Goal: Task Accomplishment & Management: Manage account settings

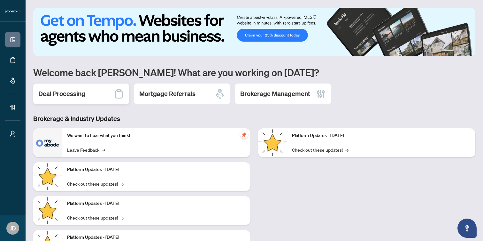
click at [66, 94] on h2 "Deal Processing" at bounding box center [61, 93] width 47 height 9
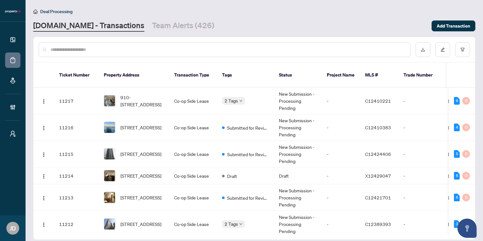
click at [87, 50] on input "text" at bounding box center [227, 49] width 355 height 7
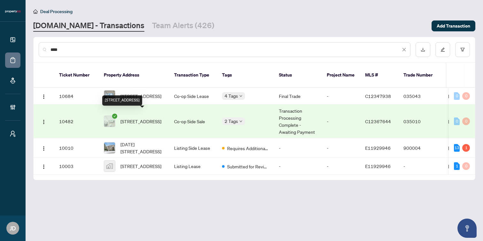
type input "****"
click at [147, 118] on span "[STREET_ADDRESS]" at bounding box center [140, 121] width 41 height 7
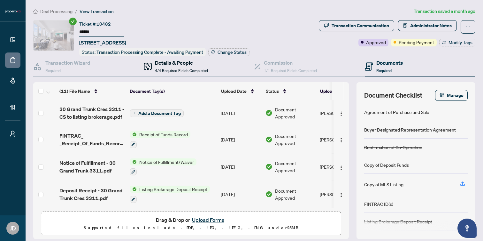
click at [171, 68] on span "4/4 Required Fields Completed" at bounding box center [181, 70] width 53 height 5
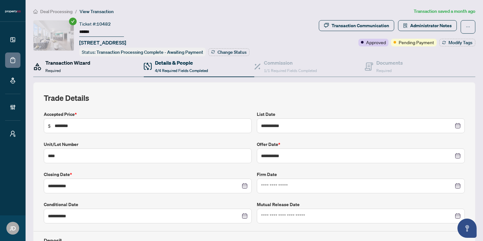
click at [85, 66] on div "Transaction Wizard Required" at bounding box center [67, 66] width 45 height 15
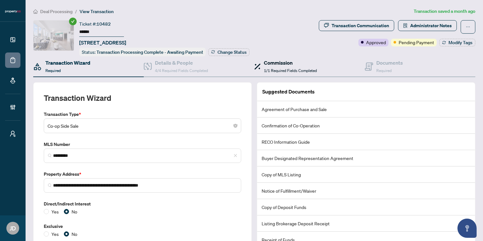
click at [288, 68] on span "1/1 Required Fields Completed" at bounding box center [290, 70] width 53 height 5
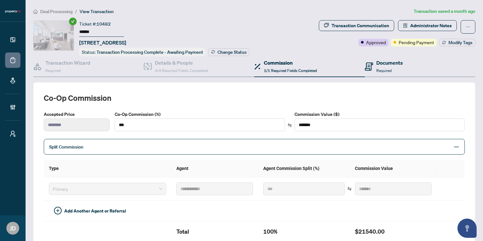
click at [415, 65] on div "Documents Required" at bounding box center [420, 66] width 111 height 21
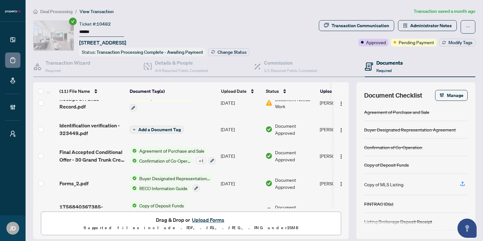
scroll to position [169, 0]
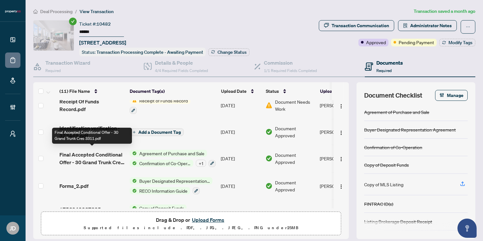
click at [102, 159] on span "Final Accepted Conditional Offer - 30 Grand Trunk Cres 3311.pdf" at bounding box center [91, 157] width 65 height 15
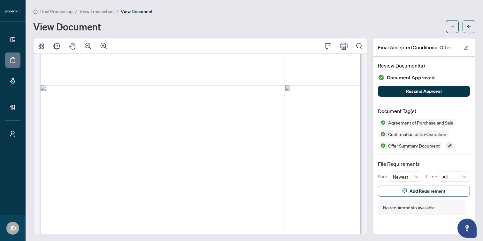
scroll to position [4476, 0]
click at [144, 23] on div "View Document" at bounding box center [237, 26] width 409 height 10
click at [103, 10] on span "View Transaction" at bounding box center [97, 12] width 34 height 6
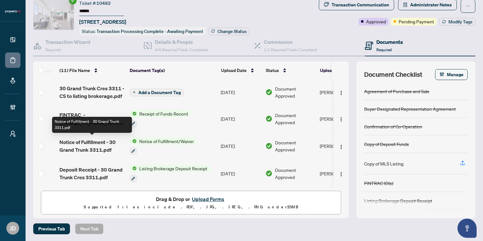
click at [102, 144] on span "Notice of Fulfillment - 30 Grand Trunk 3311.pdf" at bounding box center [91, 145] width 65 height 15
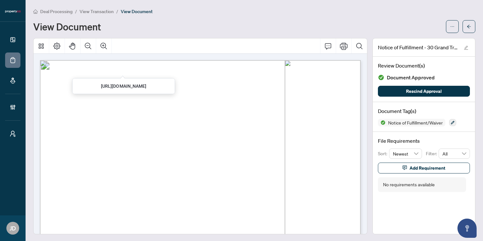
click at [99, 11] on span "View Transaction" at bounding box center [97, 12] width 34 height 6
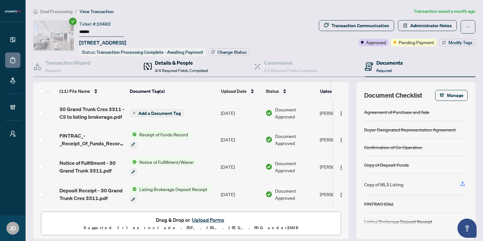
click at [167, 67] on div "Details & People 4/4 Required Fields Completed" at bounding box center [181, 66] width 53 height 15
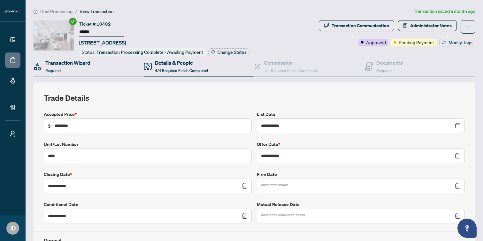
click at [102, 67] on div "Transaction Wizard Required" at bounding box center [88, 66] width 111 height 21
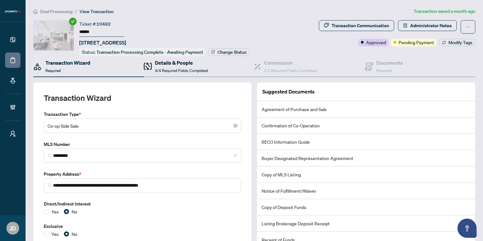
click at [175, 62] on h4 "Details & People" at bounding box center [181, 63] width 53 height 8
